Goal: Information Seeking & Learning: Learn about a topic

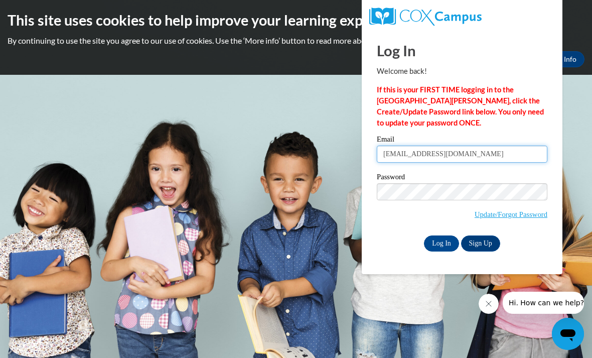
type input "lrcastillo@valdosta.edu"
click at [451, 243] on input "Log In" at bounding box center [441, 243] width 35 height 16
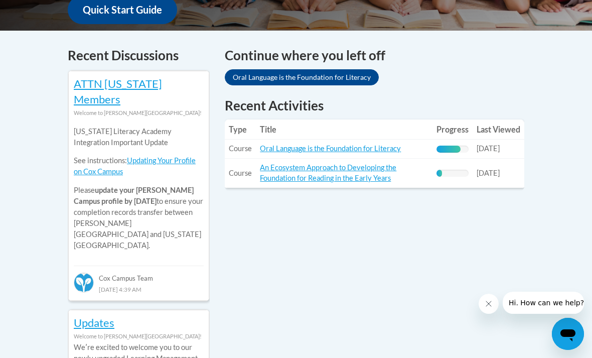
scroll to position [422, 0]
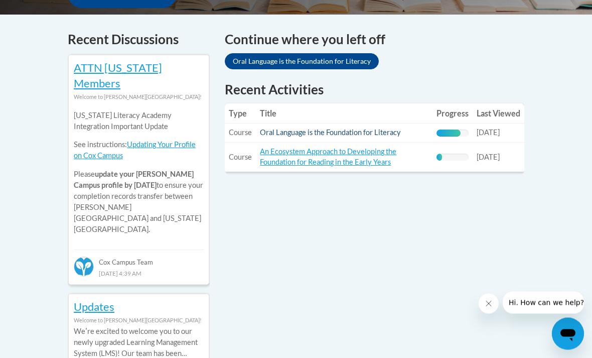
click at [344, 133] on link "Oral Language is the Foundation for Literacy" at bounding box center [330, 132] width 141 height 9
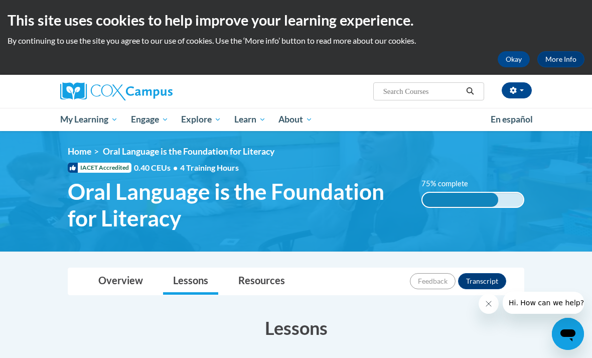
click at [344, 100] on div "[PERSON_NAME] ([GEOGRAPHIC_DATA]/New_York UTC-04:00) My Profile Inbox My Transc…" at bounding box center [377, 88] width 324 height 26
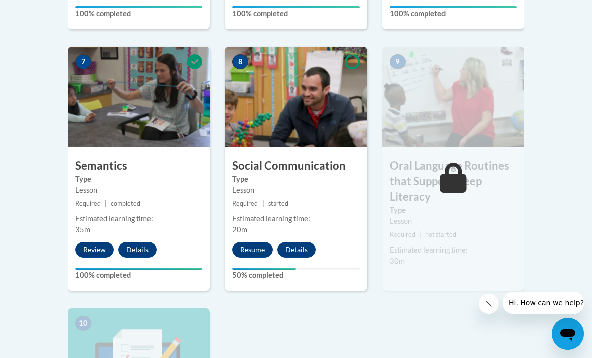
scroll to position [868, 0]
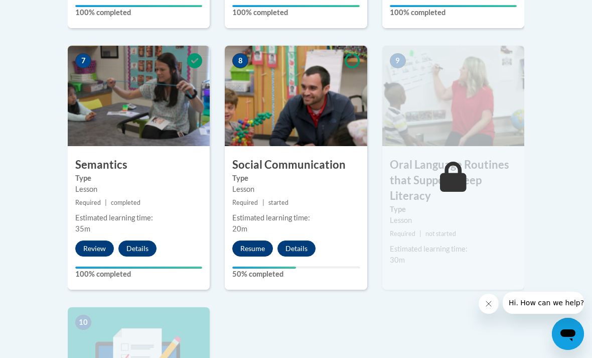
click at [257, 247] on button "Resume" at bounding box center [252, 248] width 41 height 16
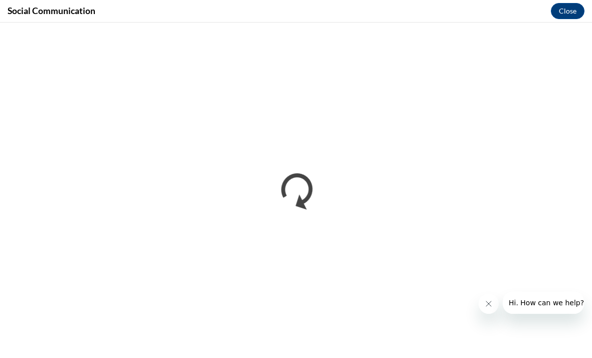
scroll to position [0, 0]
